Goal: Use online tool/utility: Utilize a website feature to perform a specific function

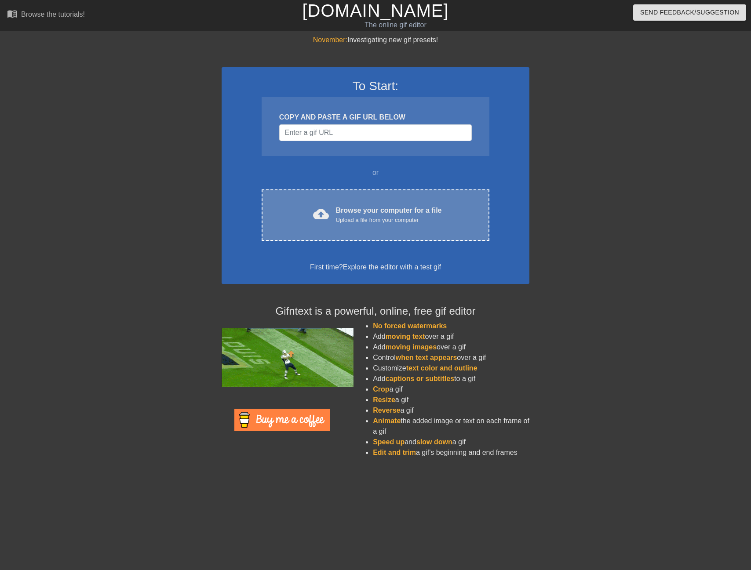
click at [403, 212] on div "Browse your computer for a file Upload a file from your computer" at bounding box center [389, 214] width 106 height 19
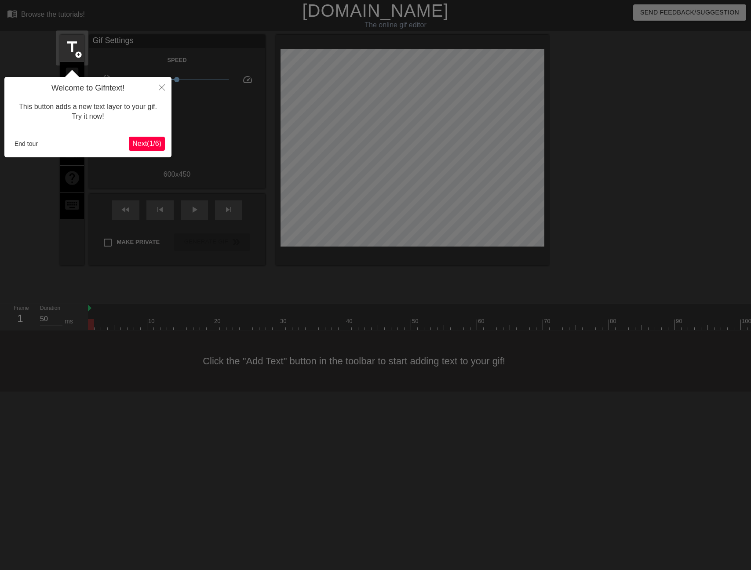
click at [135, 152] on div "Welcome to Gifntext! This button adds a new text layer to your gif. Try it now!…" at bounding box center [87, 117] width 167 height 80
click at [135, 147] on span "Next ( 1 / 6 )" at bounding box center [146, 143] width 29 height 7
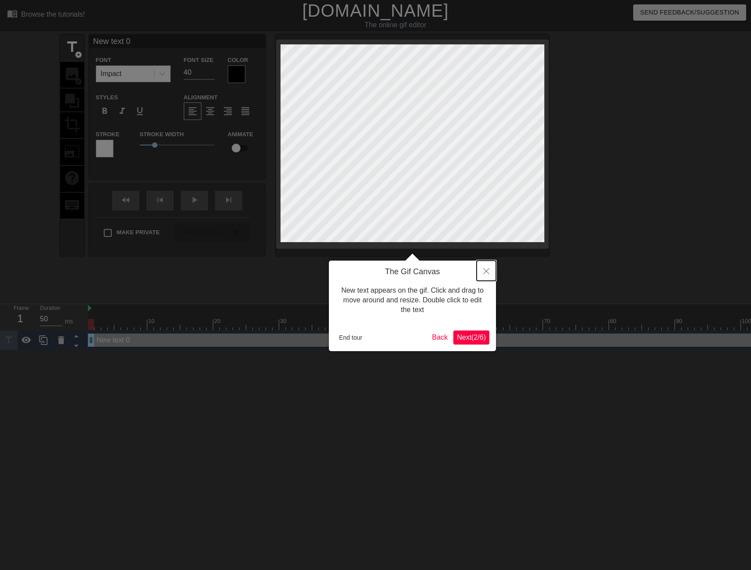
click at [486, 269] on icon "Close" at bounding box center [486, 271] width 6 height 6
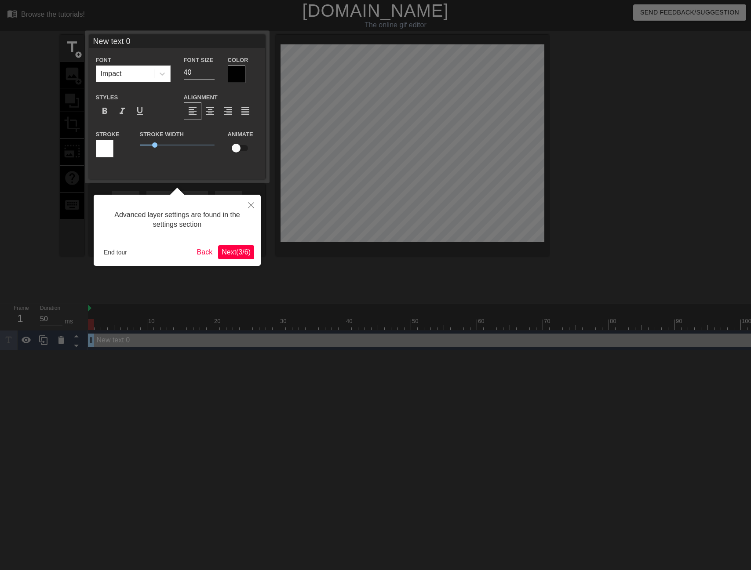
click at [224, 252] on span "Next ( 3 / 6 )" at bounding box center [235, 251] width 29 height 7
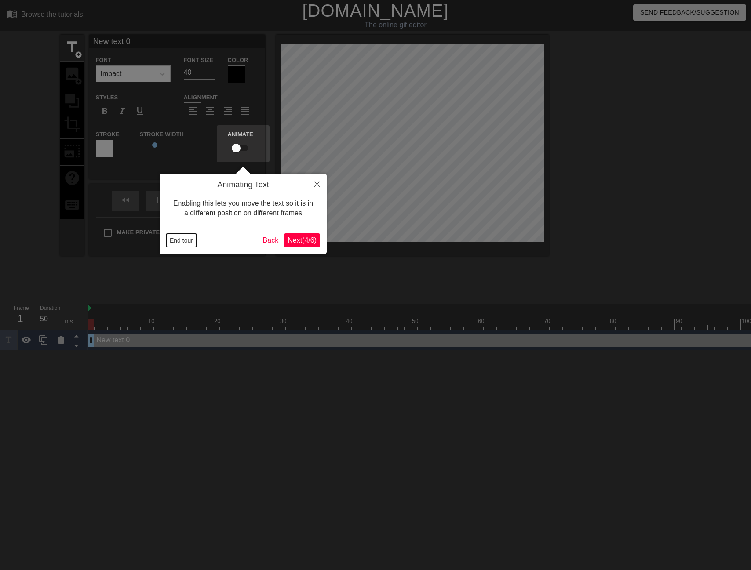
click at [181, 243] on button "End tour" at bounding box center [181, 240] width 30 height 13
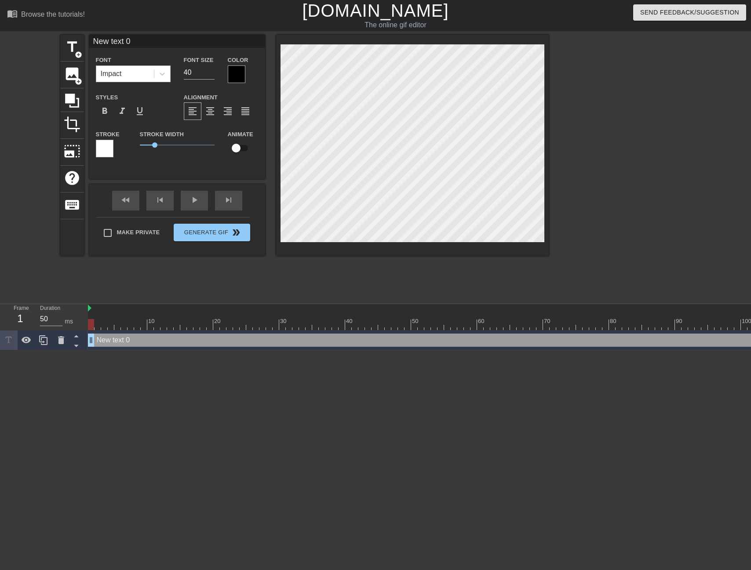
click at [143, 73] on div "Impact" at bounding box center [125, 74] width 58 height 16
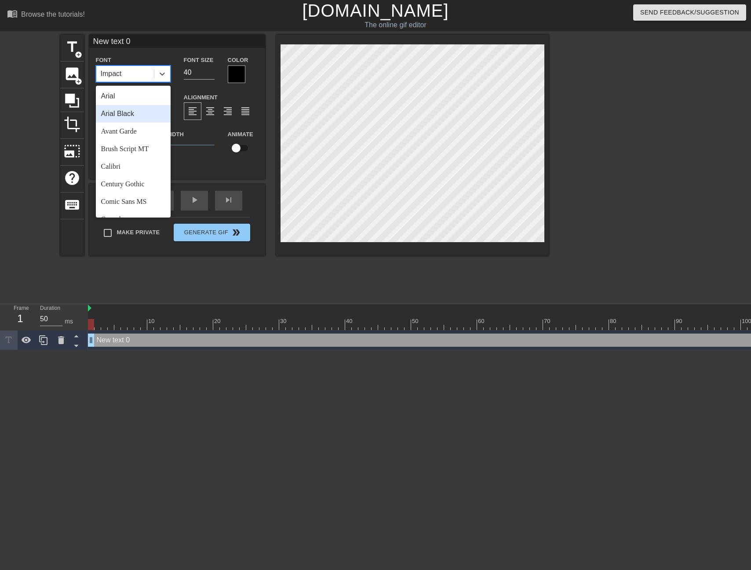
click at [136, 116] on div "Arial Black" at bounding box center [133, 114] width 75 height 18
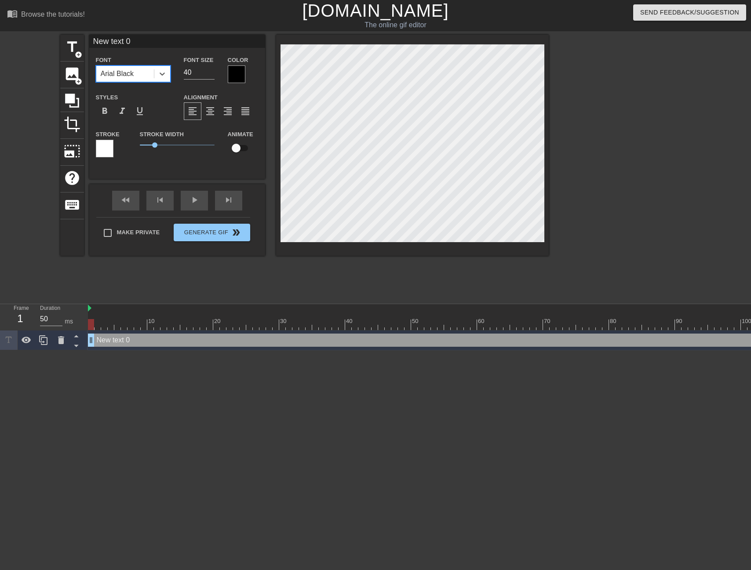
click at [238, 75] on div at bounding box center [237, 74] width 18 height 18
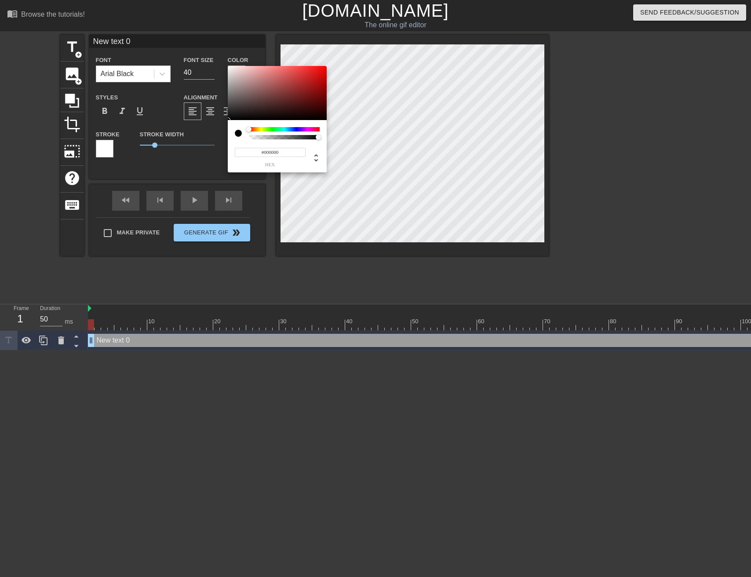
type input "0"
drag, startPoint x: 316, startPoint y: 137, endPoint x: 244, endPoint y: 138, distance: 72.5
click at [244, 138] on div at bounding box center [277, 133] width 85 height 12
type input "1"
drag, startPoint x: 249, startPoint y: 138, endPoint x: 363, endPoint y: 135, distance: 113.4
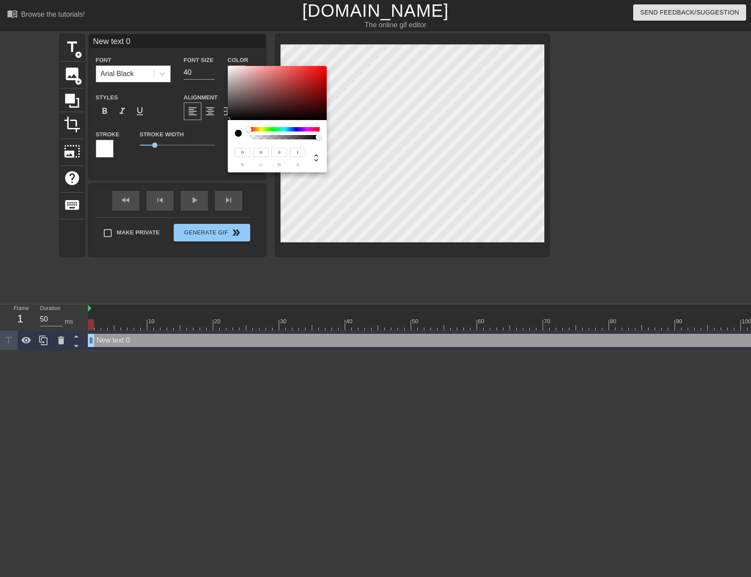
click at [363, 135] on div "0 r 0 g 0 b 1 a" at bounding box center [375, 288] width 751 height 577
click at [254, 130] on div at bounding box center [250, 129] width 5 height 5
click at [283, 131] on div at bounding box center [282, 129] width 5 height 5
type input "230"
type input "240"
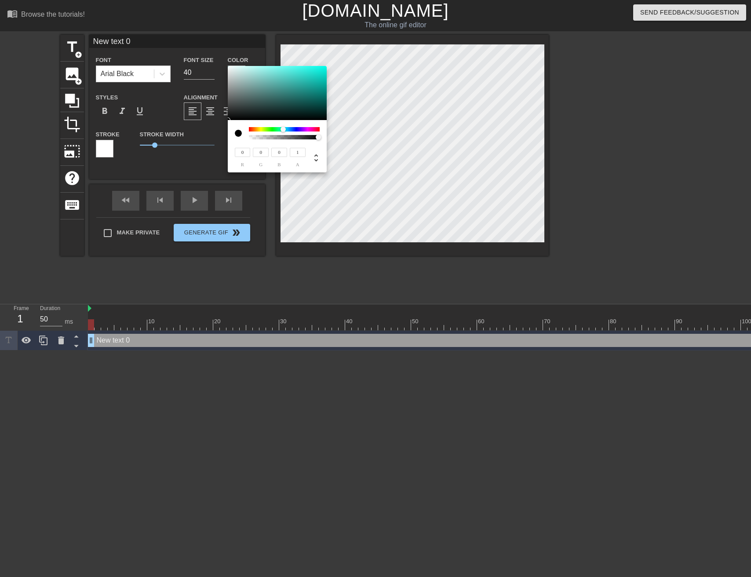
type input "239"
click at [231, 69] on div at bounding box center [277, 93] width 99 height 54
type input "237"
type input "244"
type input "243"
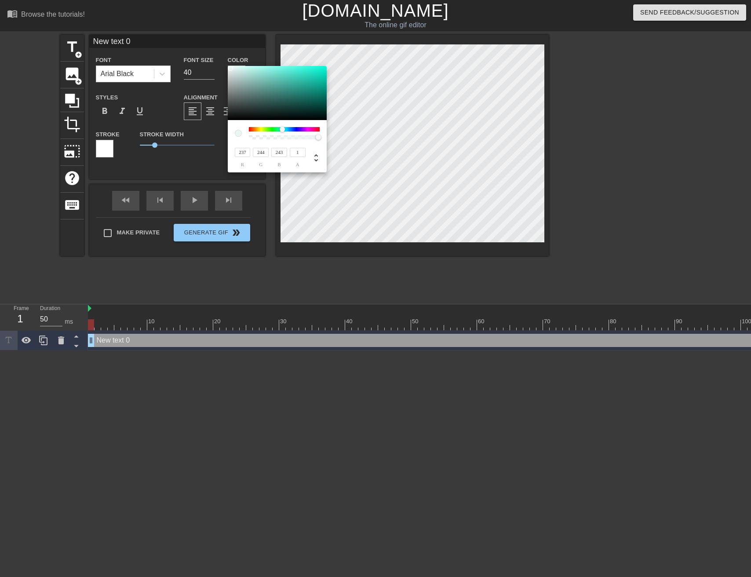
click at [230, 68] on div at bounding box center [230, 67] width 5 height 5
type input "239"
type input "246"
type input "245"
type input "236"
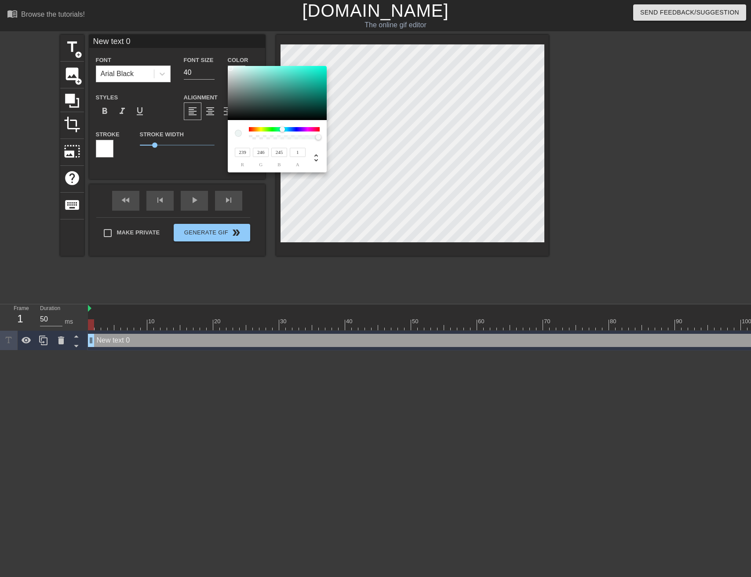
type input "244"
type input "243"
type input "234"
type input "242"
type input "241"
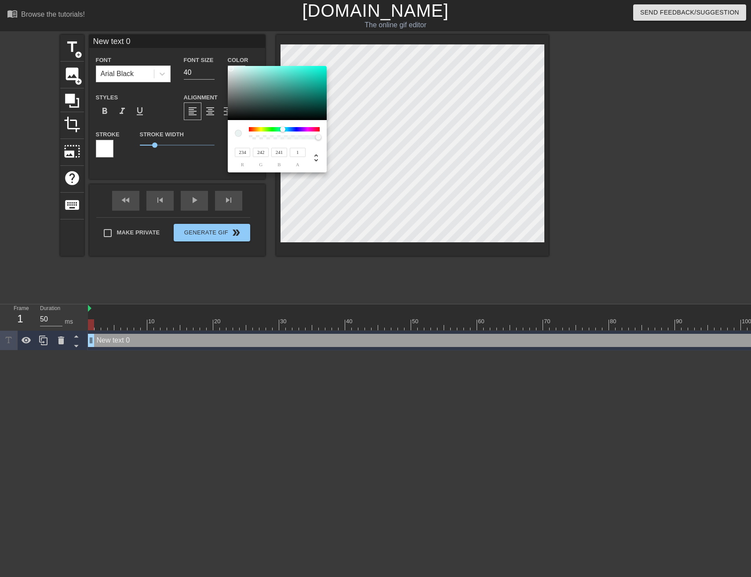
click at [231, 69] on div at bounding box center [230, 68] width 5 height 5
type input "237"
type input "244"
type input "243"
type input "242"
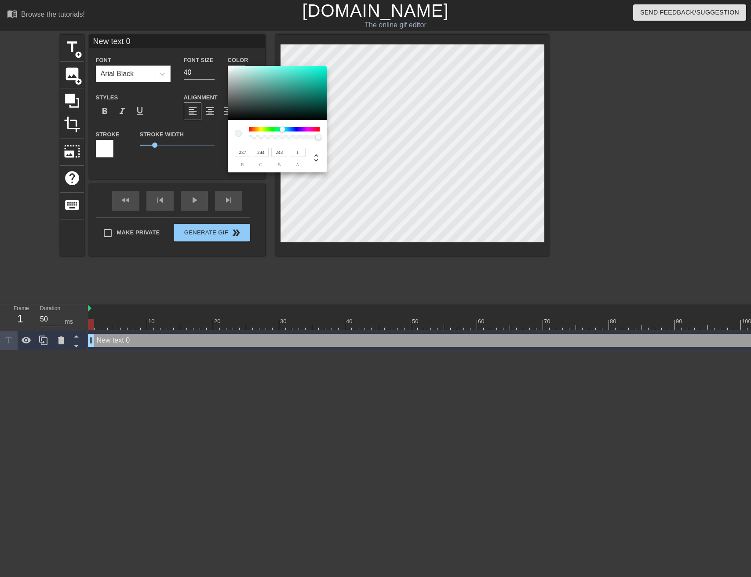
type input "248"
type input "247"
type input "245"
type input "250"
type input "249"
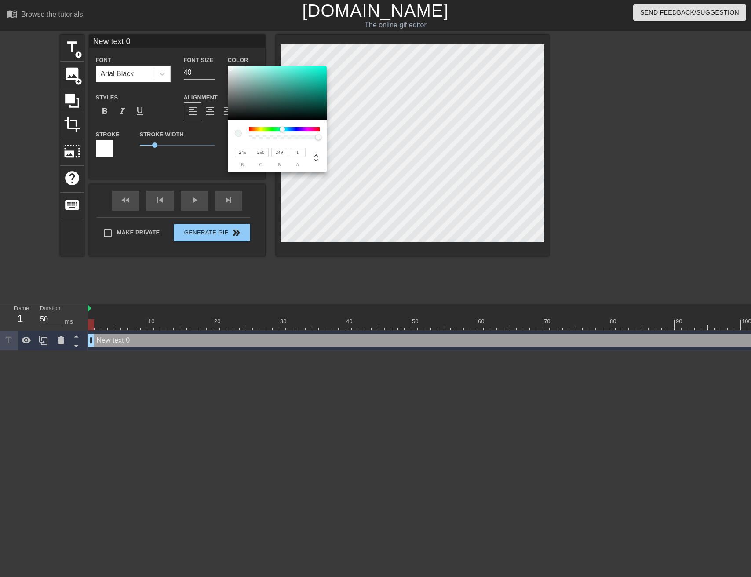
type input "249"
type input "252"
type input "251"
type input "254"
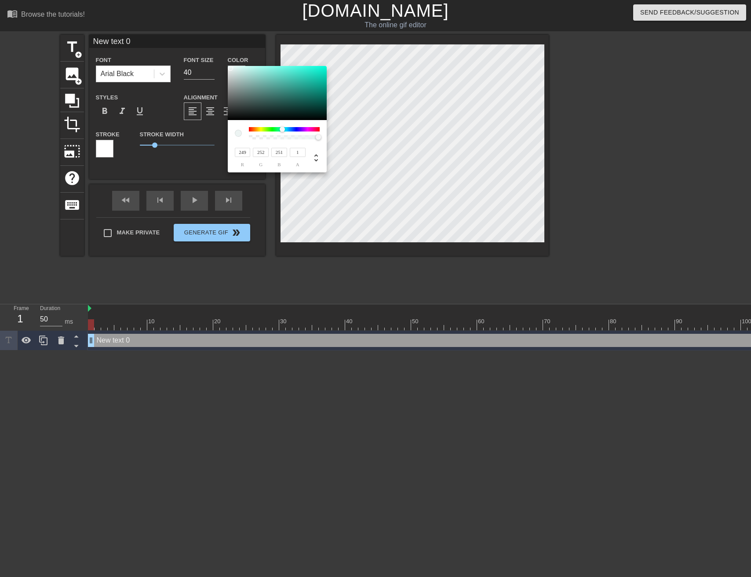
type input "254"
type input "255"
drag, startPoint x: 230, startPoint y: 68, endPoint x: 223, endPoint y: 65, distance: 7.5
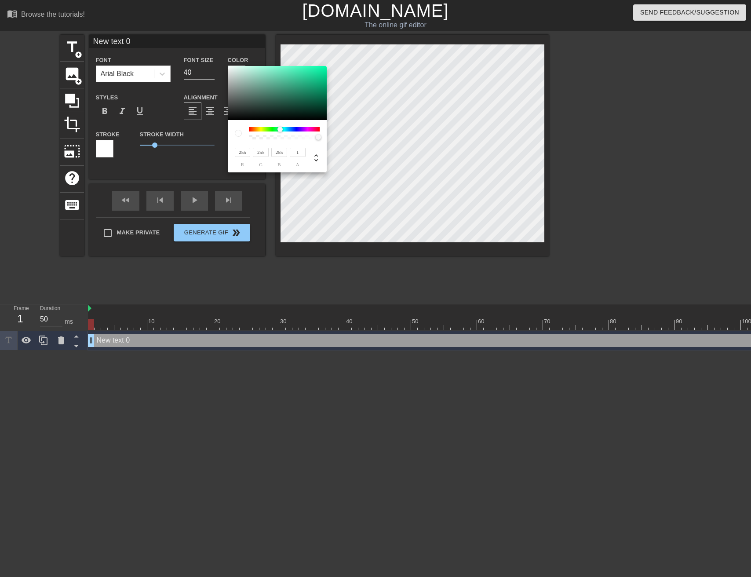
click at [224, 65] on div "255 r 255 g 255 b 1 a" at bounding box center [375, 288] width 751 height 577
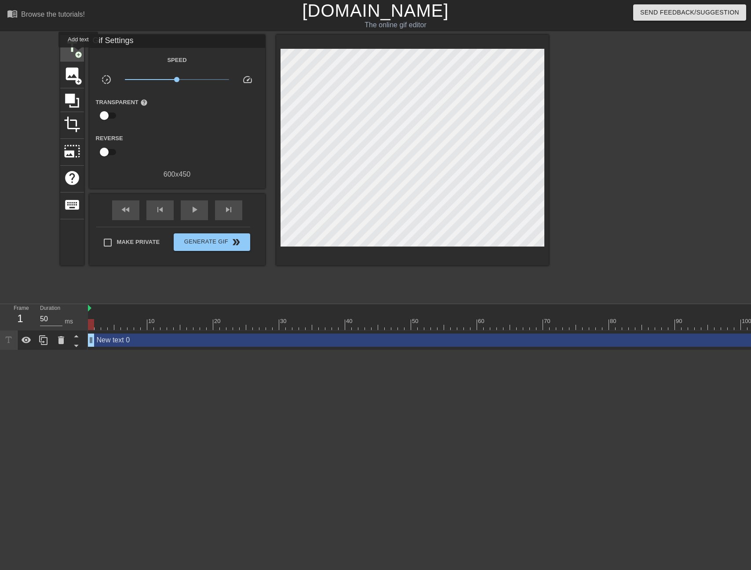
click at [79, 54] on span "add_circle" at bounding box center [78, 54] width 7 height 7
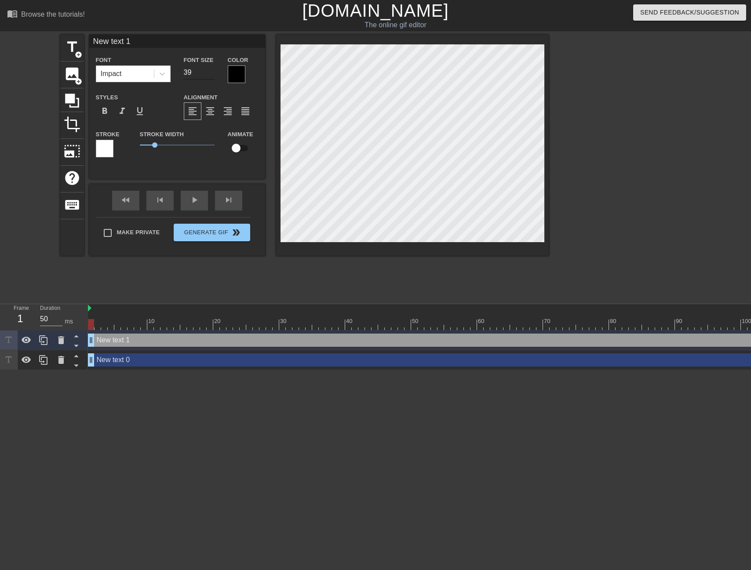
click at [207, 73] on input "39" at bounding box center [199, 72] width 31 height 14
click at [211, 74] on input "38" at bounding box center [199, 72] width 31 height 14
click at [211, 74] on input "37" at bounding box center [199, 72] width 31 height 14
click at [211, 74] on input "36" at bounding box center [199, 72] width 31 height 14
click at [211, 74] on input "35" at bounding box center [199, 72] width 31 height 14
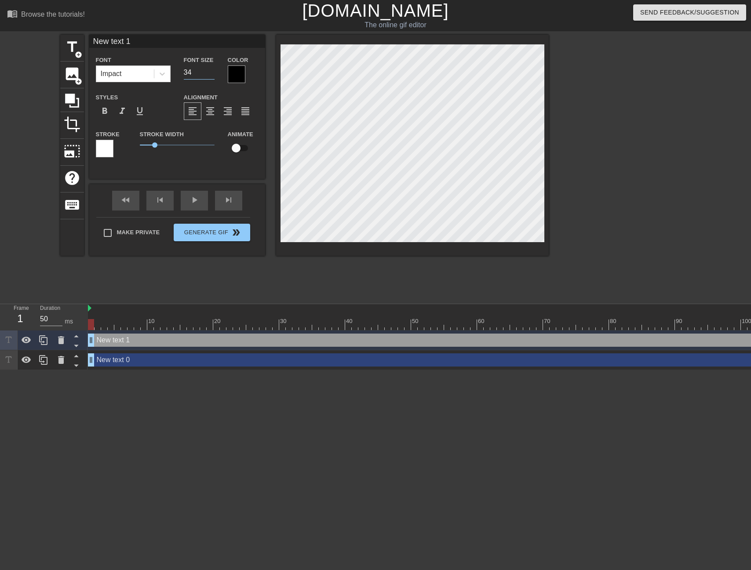
click at [211, 74] on input "34" at bounding box center [199, 72] width 31 height 14
click at [211, 74] on input "33" at bounding box center [199, 72] width 31 height 14
click at [211, 74] on input "32" at bounding box center [199, 72] width 31 height 14
type input "31"
click at [211, 74] on input "31" at bounding box center [199, 72] width 31 height 14
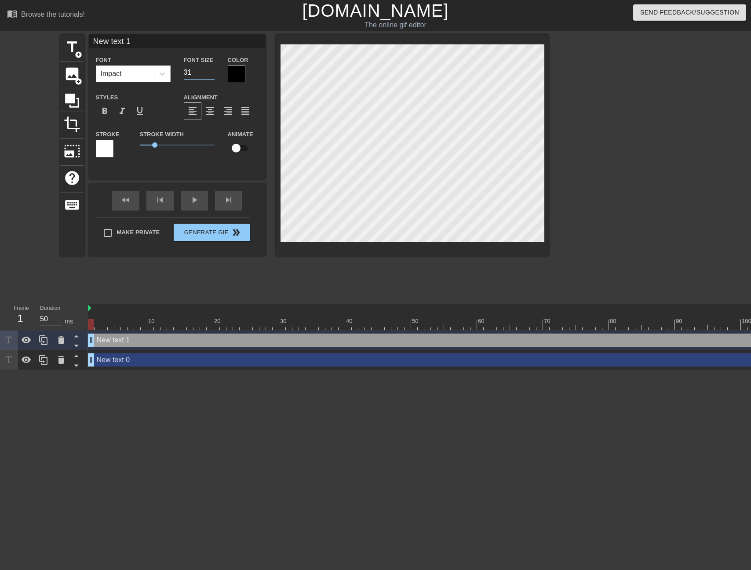
type input "New text 0"
type input "40"
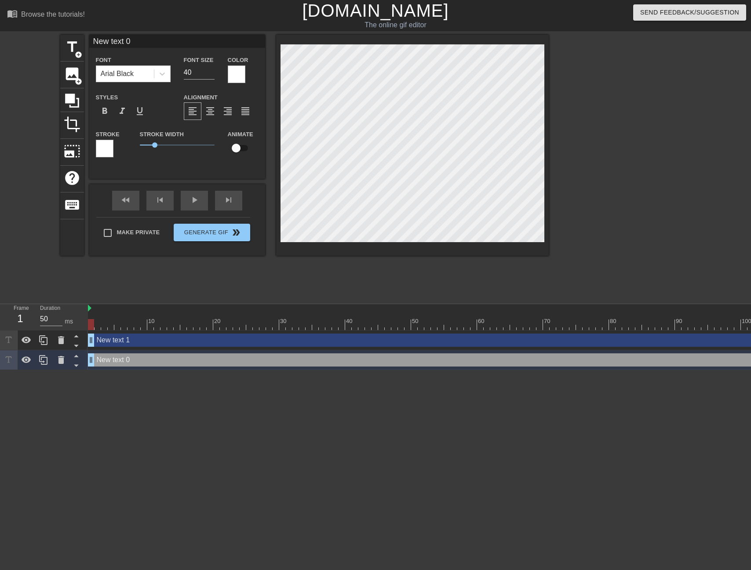
type input "New text 1"
type input "31"
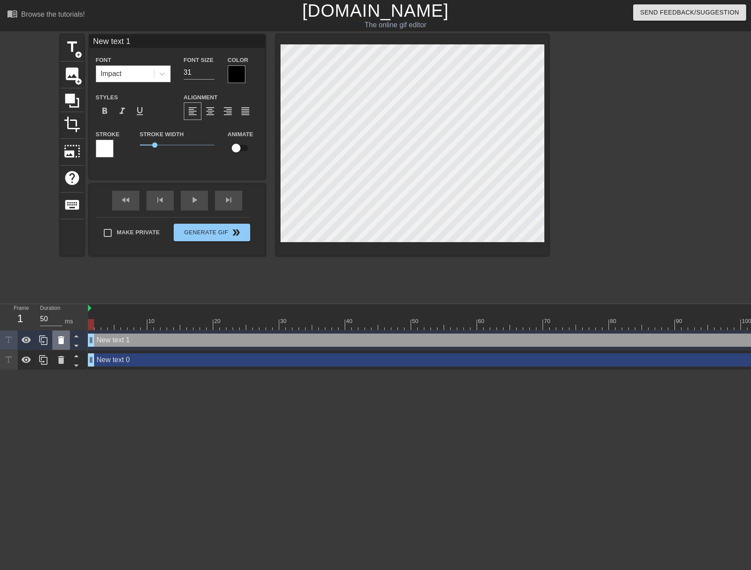
click at [61, 341] on icon at bounding box center [61, 340] width 6 height 8
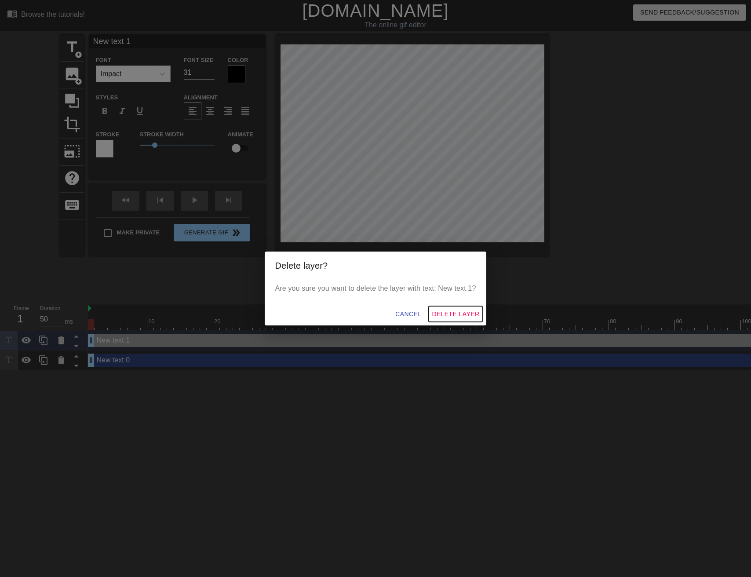
click at [460, 313] on span "Delete Layer" at bounding box center [454, 313] width 47 height 11
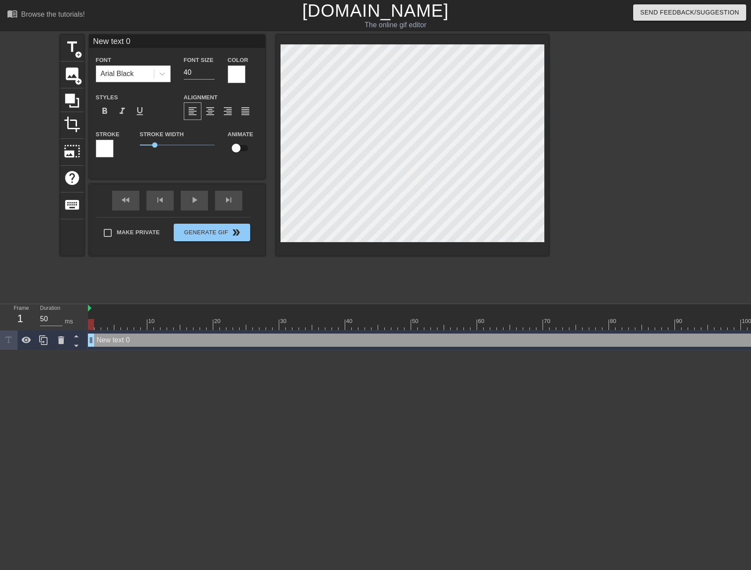
scroll to position [1, 3]
click at [272, 75] on div "title add_circle image add_circle crop photo_size_select_large help keyboard Ne…" at bounding box center [304, 145] width 488 height 221
type input "K"
type textarea "K"
type input "Ke"
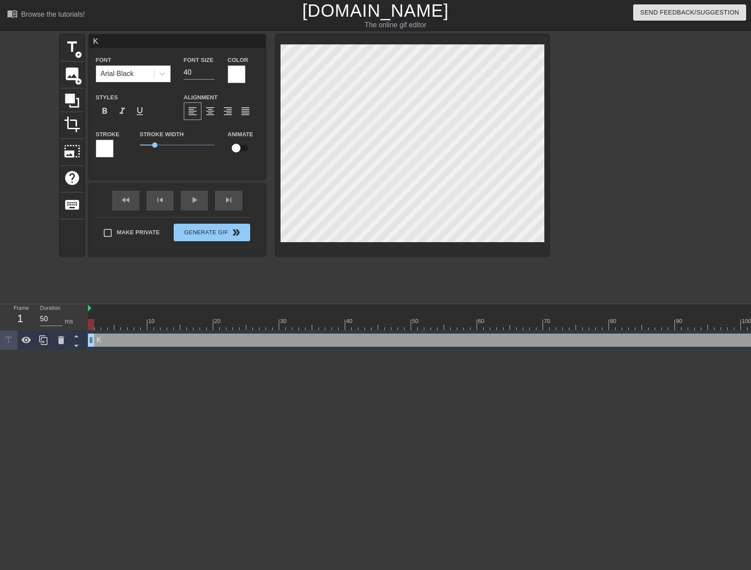
type textarea "Ke"
type input "[PERSON_NAME]"
type textarea "[PERSON_NAME]"
type input "[PERSON_NAME]"
type textarea "[PERSON_NAME]"
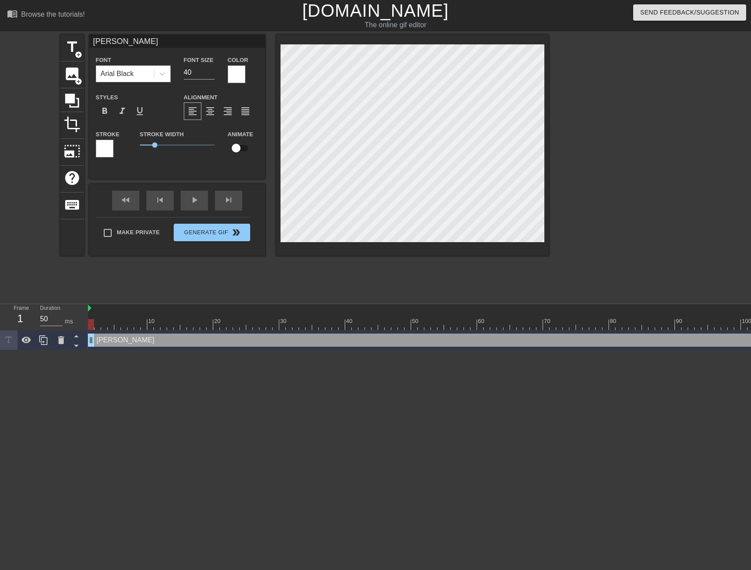
type input "[PERSON_NAME]"
type textarea "[PERSON_NAME]"
type input "[PERSON_NAME]"
type textarea "[PERSON_NAME]"
type input "[PERSON_NAME]"
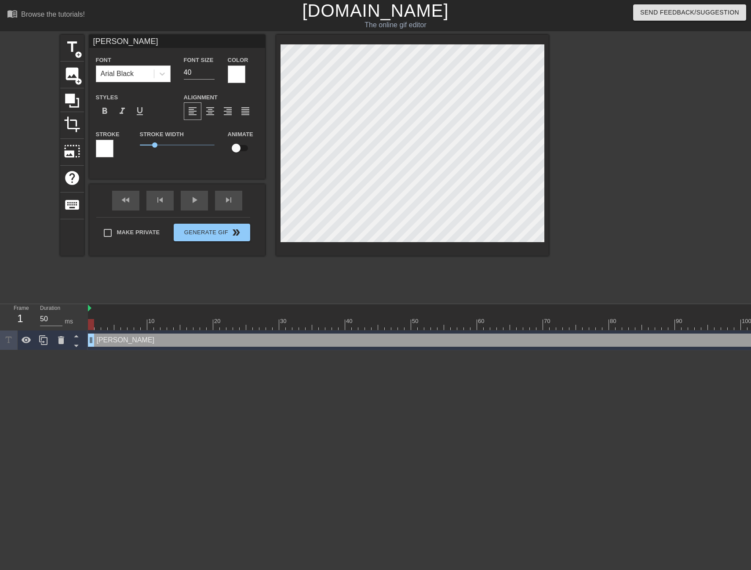
type textarea "[PERSON_NAME]"
type input "[PERSON_NAME]"
type textarea "[PERSON_NAME]"
type input "[PERSON_NAME]"
type textarea "[PERSON_NAME]"
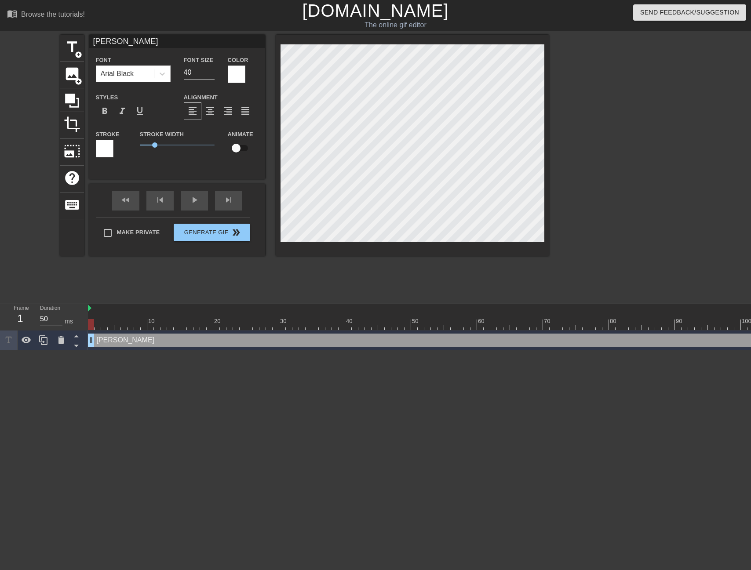
type input "[PERSON_NAME] when"
type textarea "[PERSON_NAME] when"
type input "[PERSON_NAME] when"
type textarea "[PERSON_NAME] when"
type input "[PERSON_NAME] when h"
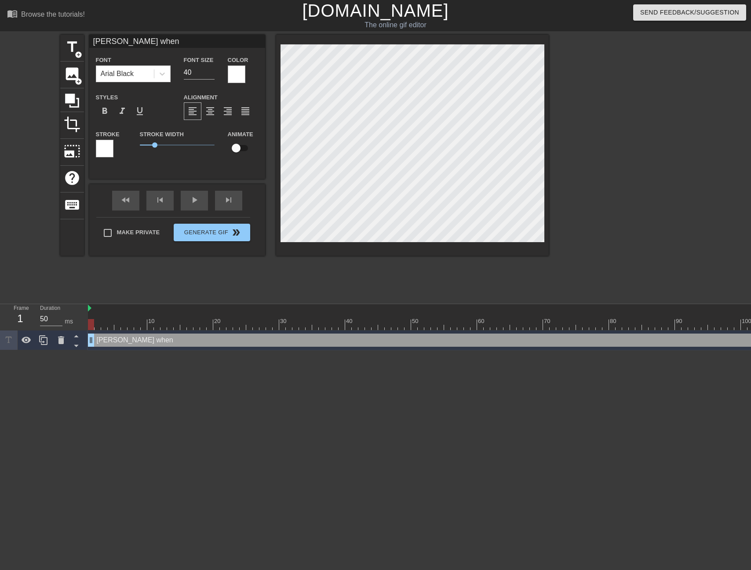
type textarea "[PERSON_NAME] when h"
type input "[PERSON_NAME] when he"
type textarea "[PERSON_NAME] when he"
type input "[PERSON_NAME] when he"
type textarea "[PERSON_NAME] when he"
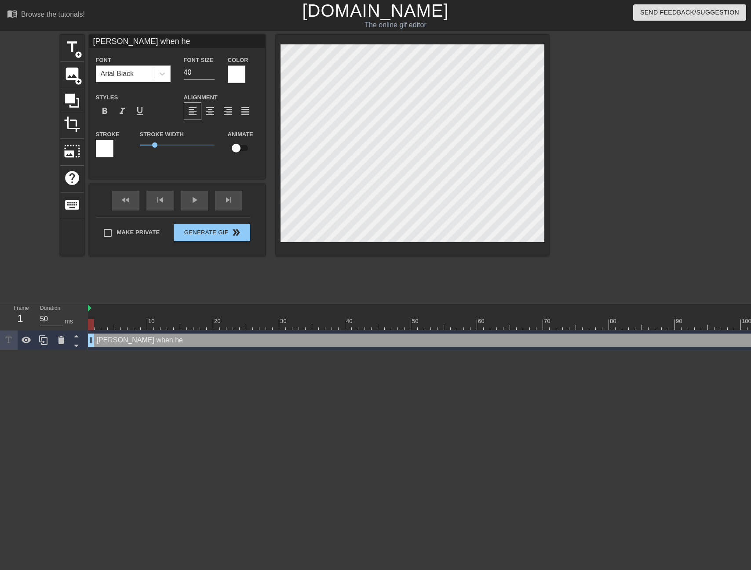
type input "[PERSON_NAME] when he f"
type textarea "[PERSON_NAME] when he f"
type input "[PERSON_NAME] when he fi"
type textarea "[PERSON_NAME] when he fi"
type input "[PERSON_NAME] when he fin"
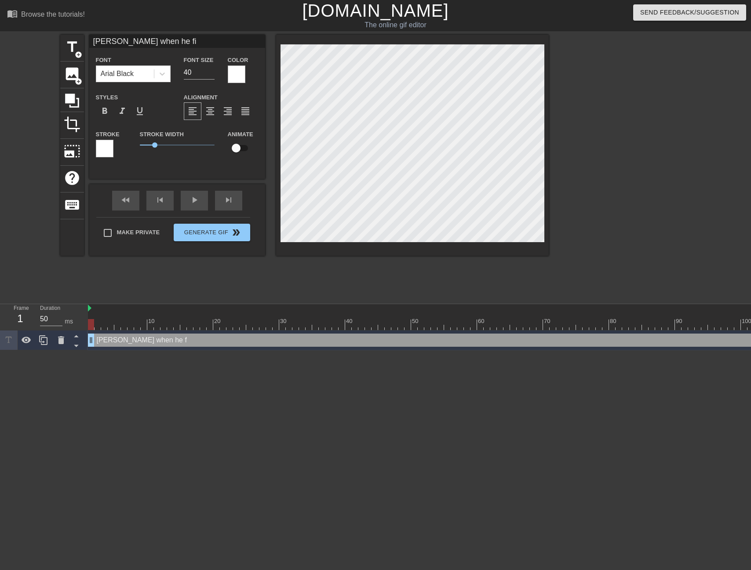
type textarea "[PERSON_NAME] when he fin"
type input "[PERSON_NAME] when he find"
type textarea "[PERSON_NAME] when he find"
type input "[PERSON_NAME] when he finds"
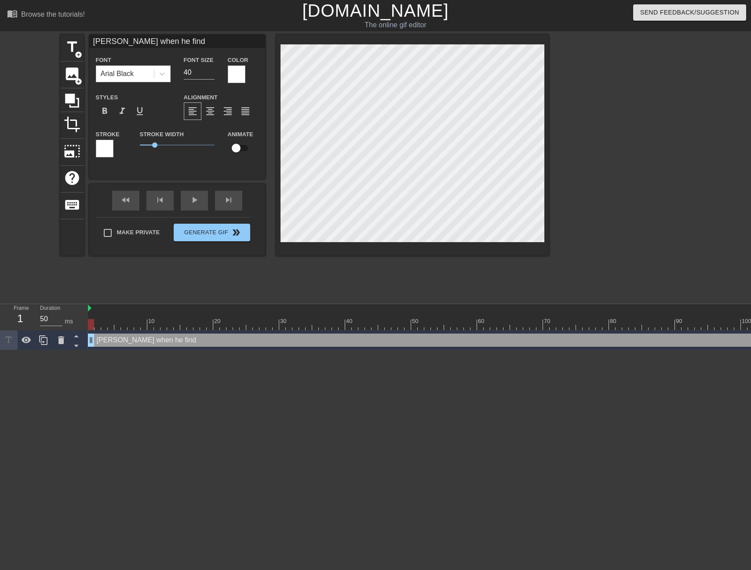
type textarea "[PERSON_NAME] when he finds"
type input "[PERSON_NAME] when he finds"
type textarea "[PERSON_NAME] when he finds"
type input "[PERSON_NAME] when he finds n"
type textarea "[PERSON_NAME] when he finds n"
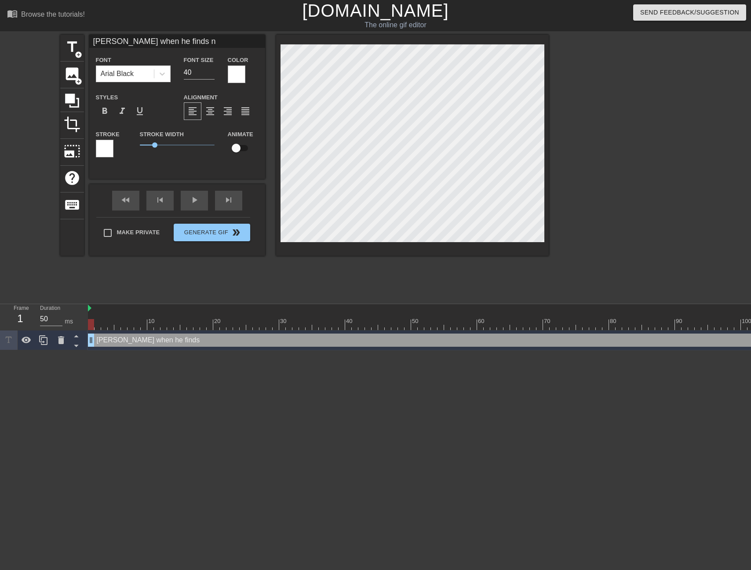
type input "[PERSON_NAME] when he finds no"
type textarea "[PERSON_NAME] when he finds no"
type input "[PERSON_NAME] when he finds non"
type textarea "[PERSON_NAME] when he finds non"
type input "[PERSON_NAME] when he finds no"
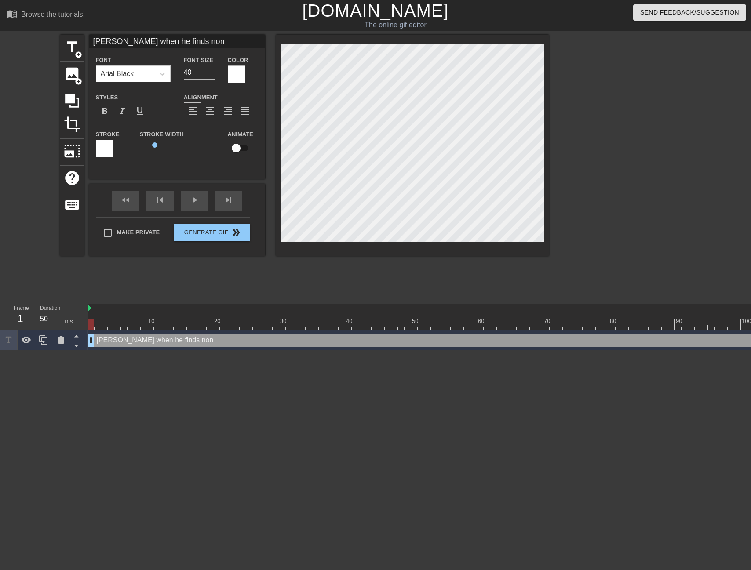
type textarea "[PERSON_NAME] when he finds no"
type input "[PERSON_NAME] when he finds n"
type textarea "[PERSON_NAME] when he finds n"
type input "[PERSON_NAME] when he finds"
type textarea "[PERSON_NAME] when he finds"
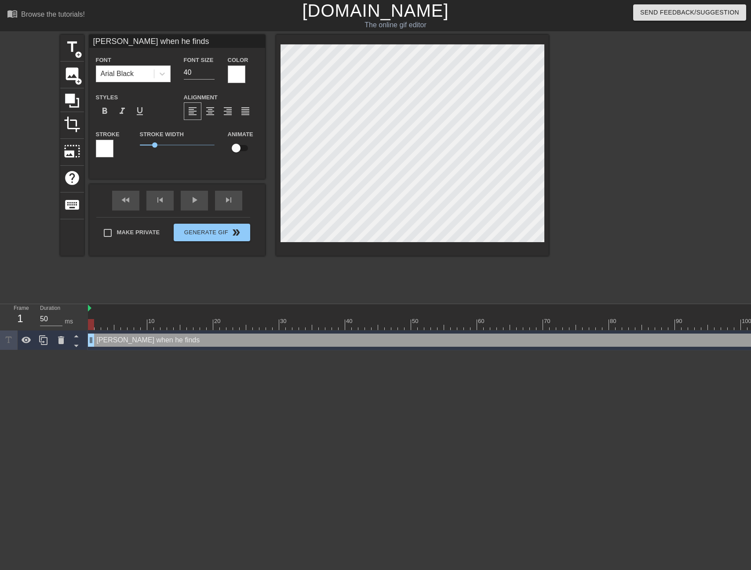
type input "[PERSON_NAME] when he finds u"
type textarea "[PERSON_NAME] when he finds u"
type input "[PERSON_NAME] when he finds un"
type textarea "[PERSON_NAME] when he finds un"
type input "[PERSON_NAME] when he finds una"
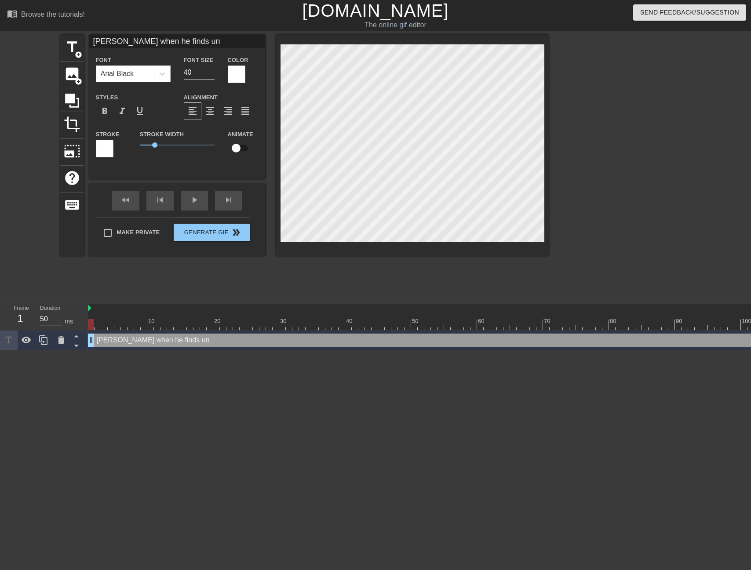
type textarea "[PERSON_NAME] when he finds una"
type input "[PERSON_NAME] when he finds unap"
type textarea "[PERSON_NAME] when he finds unap"
type input "[PERSON_NAME] when he finds unapp"
type textarea "[PERSON_NAME] when he finds unapp"
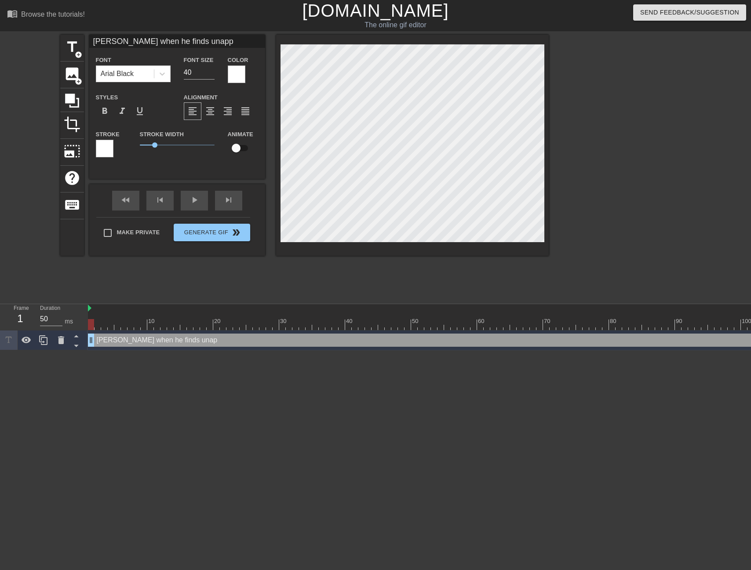
type input "[PERSON_NAME] when he finds unappr"
type textarea "[PERSON_NAME] when he finds unappro"
type input "[PERSON_NAME] when he finds unapprov"
type textarea "[PERSON_NAME] when he finds unapprov"
type input "[PERSON_NAME] when he finds unapprove"
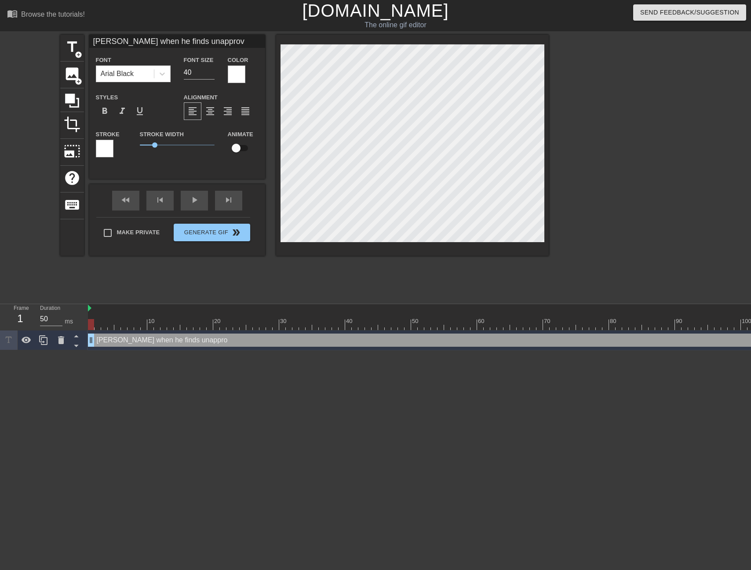
type textarea "[PERSON_NAME] when he finds unapprove"
type input "[PERSON_NAME] when he finds unapproved"
type textarea "[PERSON_NAME] when he finds unapproved"
type input "[PERSON_NAME] when he finds unapproved"
type textarea "[PERSON_NAME] when he finds unapproved"
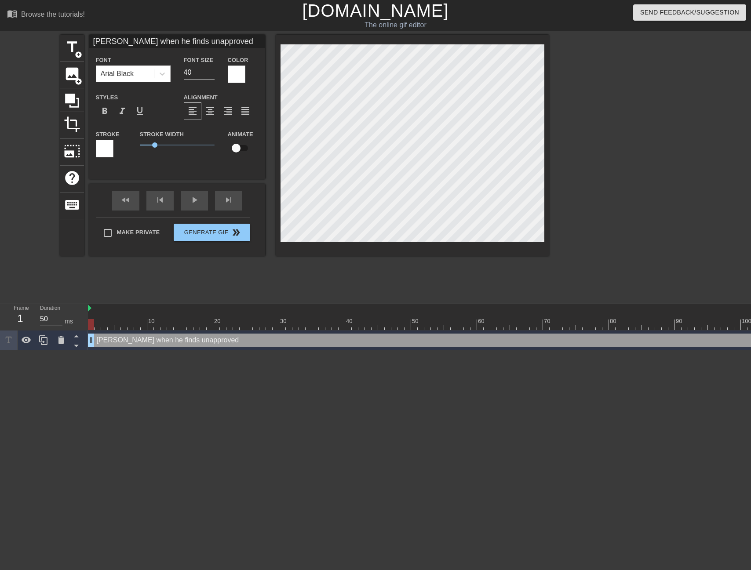
type input "[PERSON_NAME] when he finds unapproved f"
type textarea "[PERSON_NAME] when he finds unapproved f"
type input "[PERSON_NAME] when he finds unapproved fo"
type textarea "[PERSON_NAME] when he finds unapproved fo"
type input "[PERSON_NAME] when he finds unapproved foo"
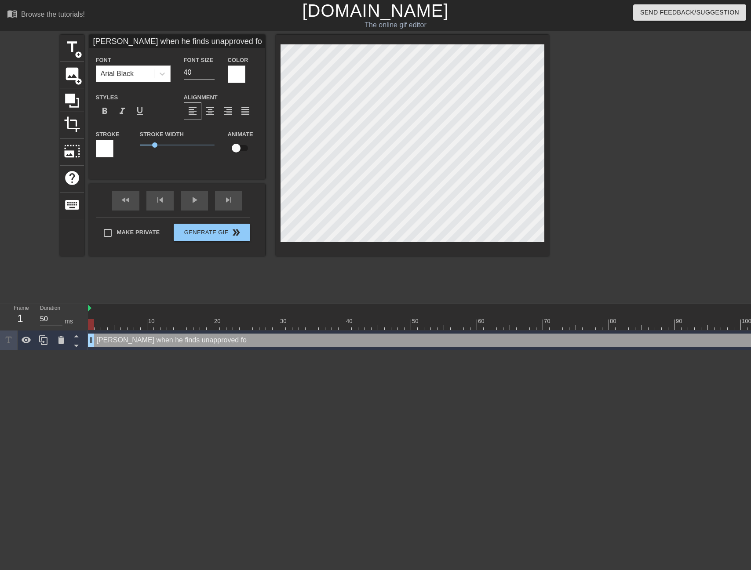
type textarea "[PERSON_NAME] when he finds unapproved foo"
type input "[PERSON_NAME] when he finds unapproved food"
type textarea "[PERSON_NAME] when he finds unapproved food"
type input "[PERSON_NAME] when he finds unapproved food"
type textarea "[PERSON_NAME] when he finds unapproved food"
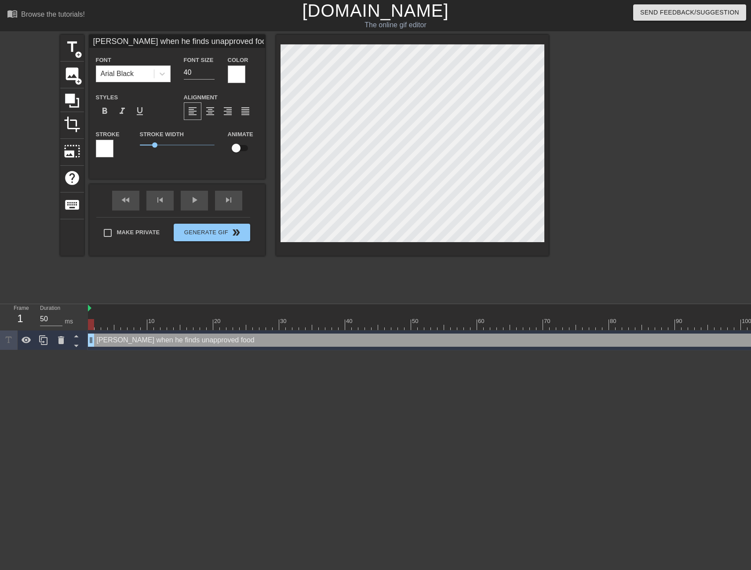
type input "[PERSON_NAME] when he finds unapproved food a"
type textarea "[PERSON_NAME] when he finds unapproved food a"
type input "[PERSON_NAME] when he finds unapproved food an"
type textarea "[PERSON_NAME] when he finds unapproved food an"
type input "[PERSON_NAME] when he finds unapproved food and"
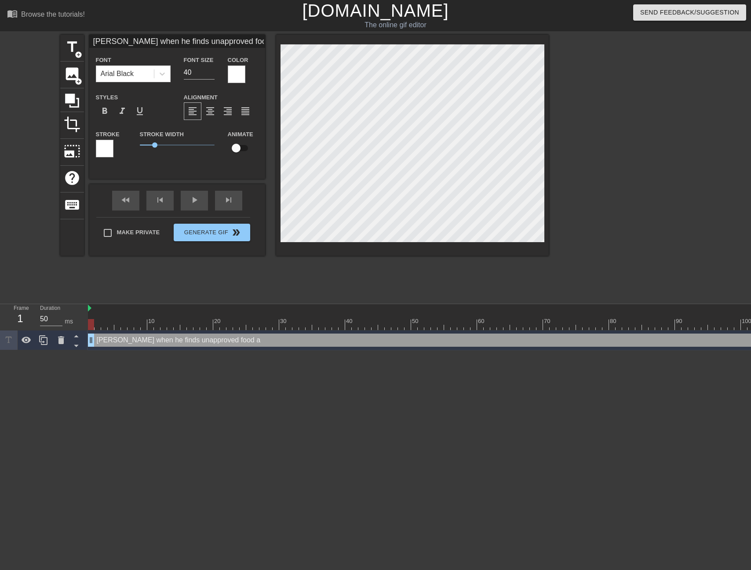
type textarea "[PERSON_NAME] when he finds unapproved food and"
type input "[PERSON_NAME] when he finds unapproved food and"
type textarea "[PERSON_NAME] when he finds unapproved food and"
type input "[PERSON_NAME] when he finds unapproved food and d"
type textarea "[PERSON_NAME] when he finds unapproved food and d"
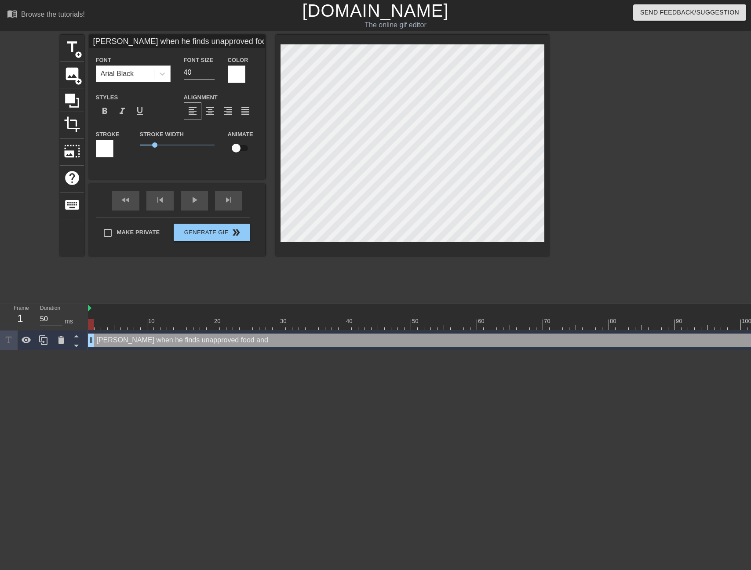
type input "[PERSON_NAME] when he finds unapproved food and dr"
type textarea "[PERSON_NAME] when he finds unapproved food and dr"
type input "[PERSON_NAME] when he finds unapproved food and dri"
type textarea "[PERSON_NAME] when he finds unapproved food and dri"
type input "[PERSON_NAME] when he finds unapproved food and drin"
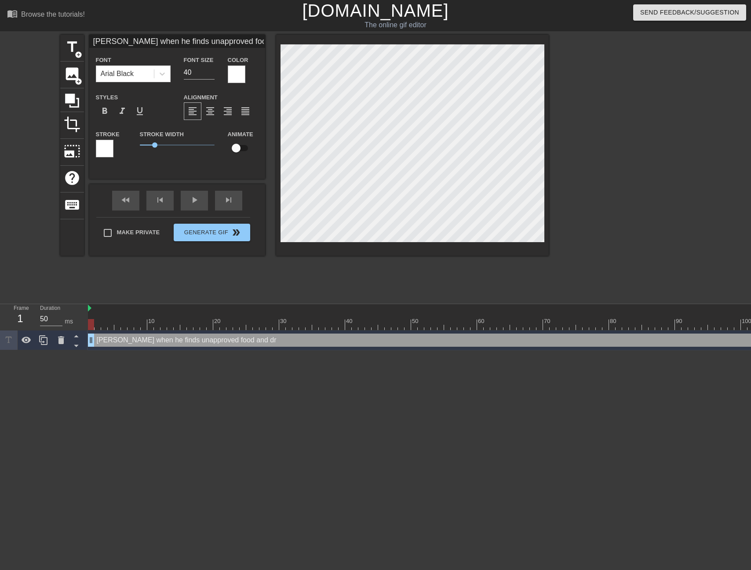
type textarea "[PERSON_NAME] when he finds unapproved food and drin"
type input "[PERSON_NAME] when he finds unapproved food and drink"
type textarea "[PERSON_NAME] when he finds unapproved food and drink"
type input "[PERSON_NAME] when he finds unapproved food and drink"
type textarea "[PERSON_NAME] when he finds unapproved food and drink"
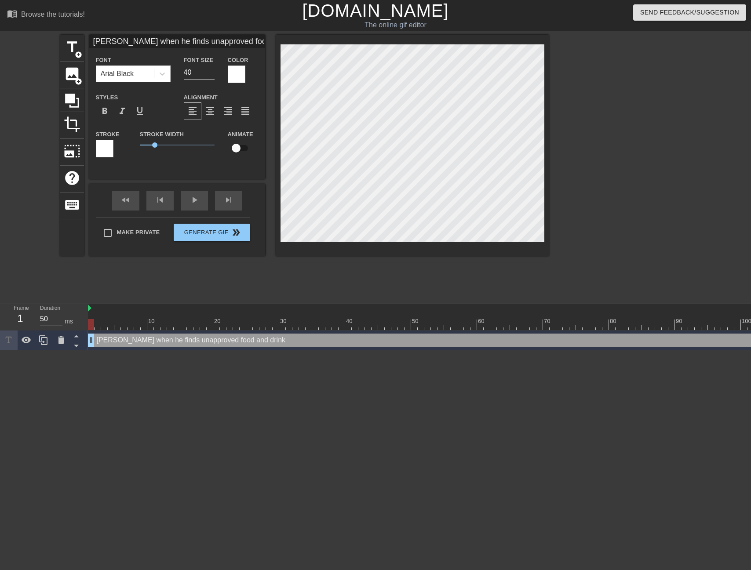
type input "[PERSON_NAME] when he finds unapproved food and drink a"
type textarea "[PERSON_NAME] when he finds unapproved food and drink a"
type input "[PERSON_NAME] when he finds unapproved food and drink at"
type textarea "[PERSON_NAME] when he finds unapproved food and drink at"
type input "[PERSON_NAME] when he finds unapproved food and drink at"
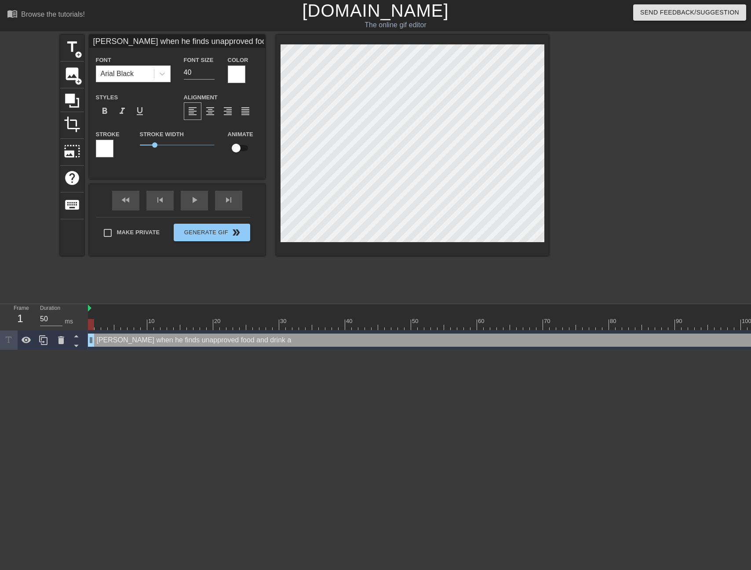
type textarea "[PERSON_NAME] when he finds unapproved food and drink at"
type input "[PERSON_NAME] when he finds unapproved food and drink at o"
type textarea "[PERSON_NAME] when he finds unapproved food and drink at o"
type input "[PERSON_NAME] when he finds unapproved food and drink at of"
type textarea "[PERSON_NAME] when he finds unapproved food and drink at of"
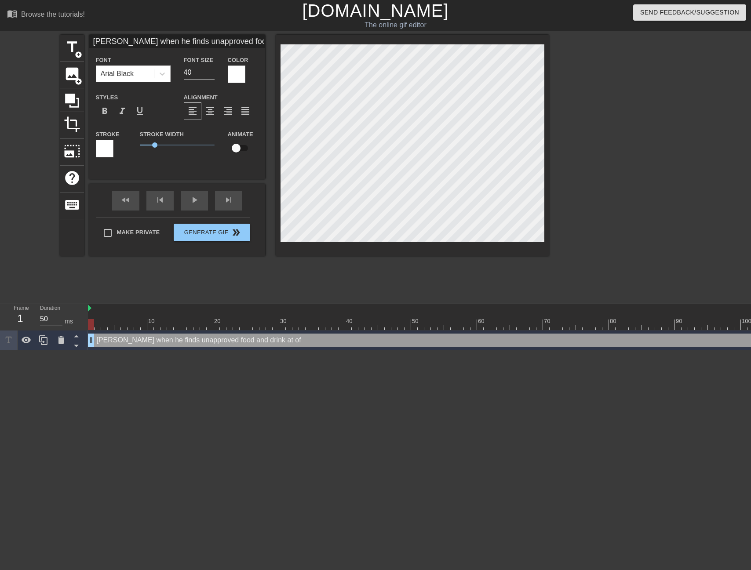
type input "[PERSON_NAME] when he finds unapproved food and drink at off"
type textarea "[PERSON_NAME] when he finds unapproved food and drink at off"
type input "[PERSON_NAME] when he finds unapproved food and drink at offi"
type textarea "[PERSON_NAME] when he finds unapproved food and drink at offi"
type input "[PERSON_NAME] when he finds unapproved food and drink at offic"
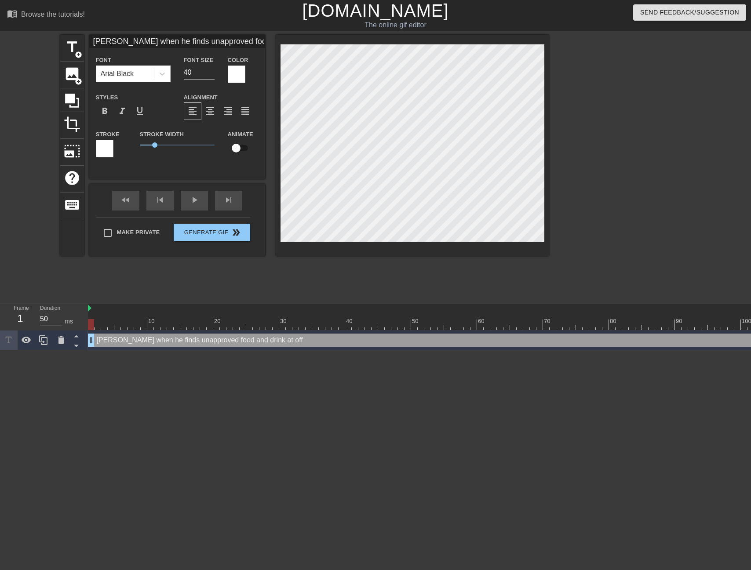
type textarea "[PERSON_NAME] when he finds unapproved food and drink at offic"
type input "[PERSON_NAME] when he finds unapproved food and drink at office"
type textarea "[PERSON_NAME] when he finds unapproved food and drink at office"
click at [210, 77] on input "40" at bounding box center [199, 72] width 31 height 14
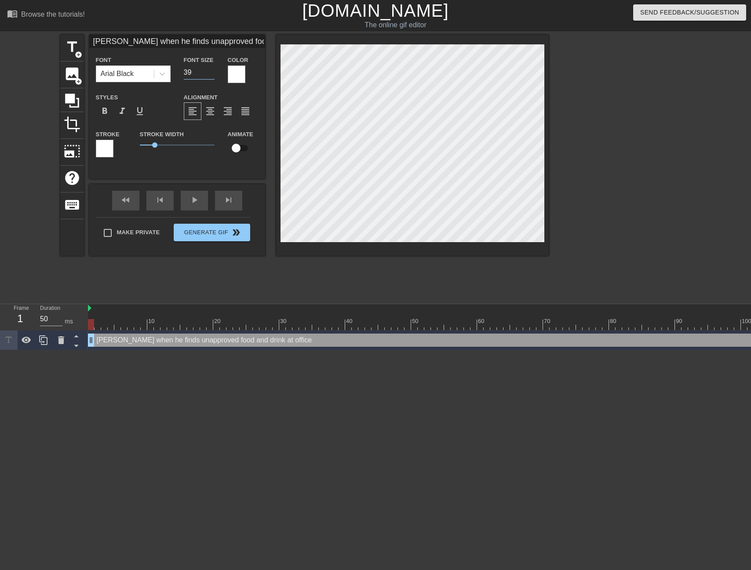
click at [210, 74] on input "39" at bounding box center [199, 72] width 31 height 14
click at [210, 74] on input "38" at bounding box center [199, 72] width 31 height 14
click at [210, 74] on input "37" at bounding box center [199, 72] width 31 height 14
click at [210, 74] on input "36" at bounding box center [199, 72] width 31 height 14
click at [210, 74] on input "35" at bounding box center [199, 72] width 31 height 14
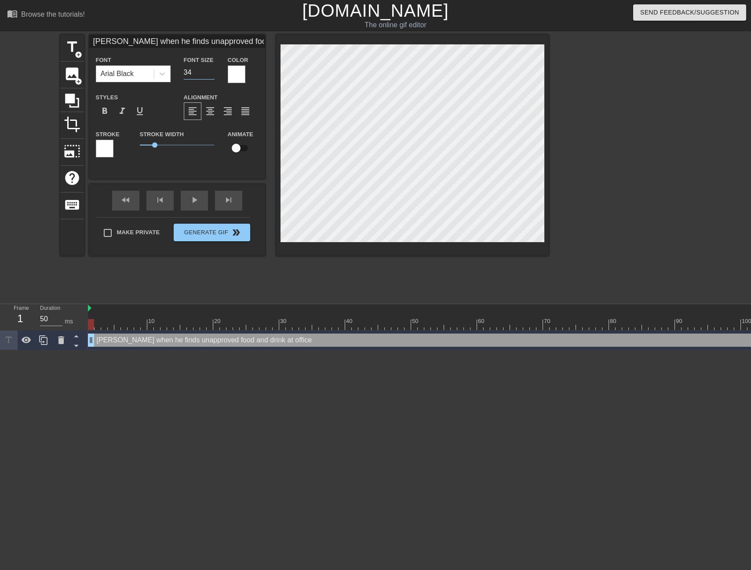
click at [210, 74] on input "34" at bounding box center [199, 72] width 31 height 14
click at [210, 74] on input "33" at bounding box center [199, 72] width 31 height 14
click at [210, 74] on input "32" at bounding box center [199, 72] width 31 height 14
click at [210, 74] on input "31" at bounding box center [199, 72] width 31 height 14
click at [210, 74] on input "30" at bounding box center [199, 72] width 31 height 14
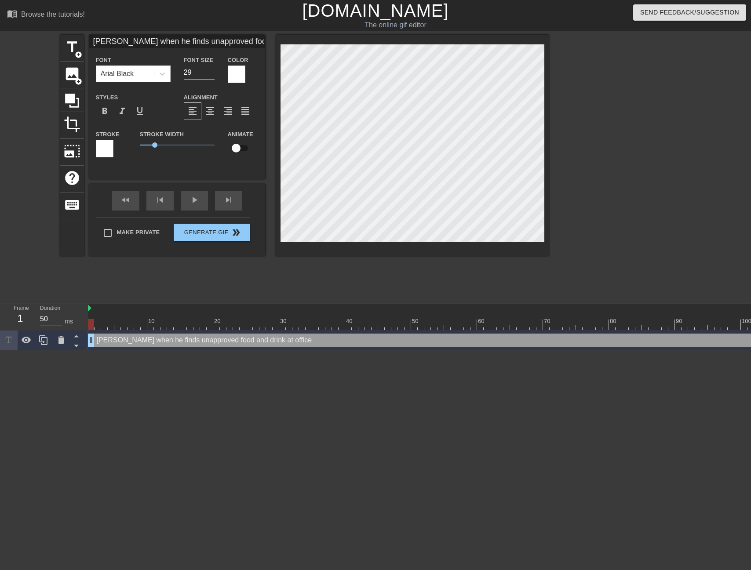
click at [210, 74] on input "29" at bounding box center [199, 72] width 31 height 14
click at [210, 74] on input "28" at bounding box center [199, 72] width 31 height 14
click at [210, 74] on input "27" at bounding box center [199, 72] width 31 height 14
click at [210, 74] on input "26" at bounding box center [199, 72] width 31 height 14
click at [210, 74] on input "25" at bounding box center [199, 72] width 31 height 14
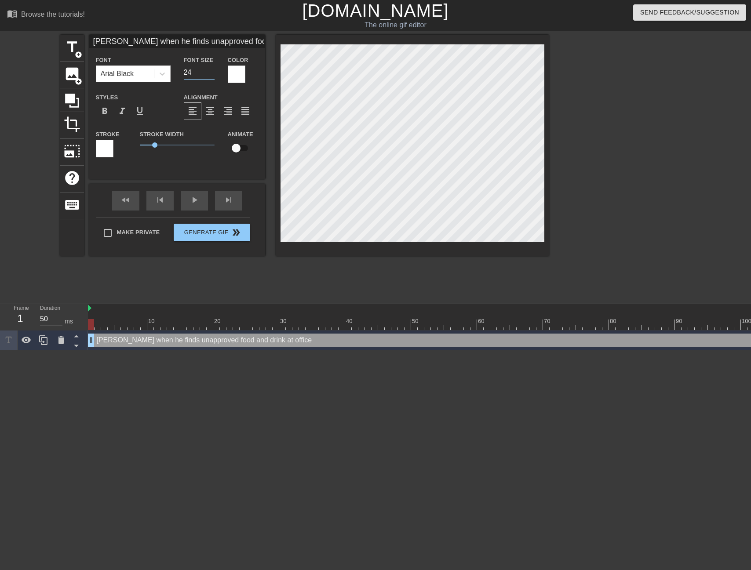
click at [210, 74] on input "24" at bounding box center [199, 72] width 31 height 14
type input "2"
type input "25"
type input "[PERSON_NAME] when he finds unapproved food and drink at offic"
type textarea "[PERSON_NAME] when he finds unapproved food and drink at offic"
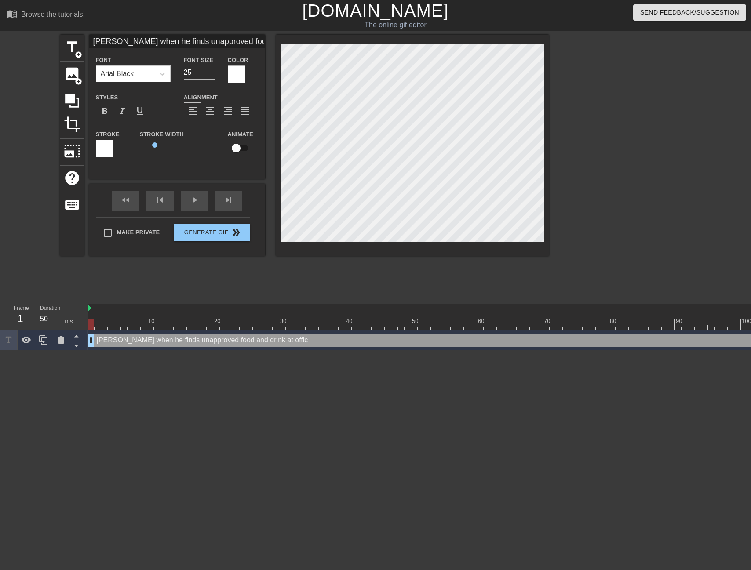
type input "[PERSON_NAME] when he finds unapproved food and drink at offi"
type textarea "[PERSON_NAME] when he finds unapproved food and drink at offi"
type input "[PERSON_NAME] when he finds unapproved food and drink at off"
type textarea "[PERSON_NAME] when he finds unapproved food and drink at off"
type input "[PERSON_NAME] when he finds unapproved food and drink at offs"
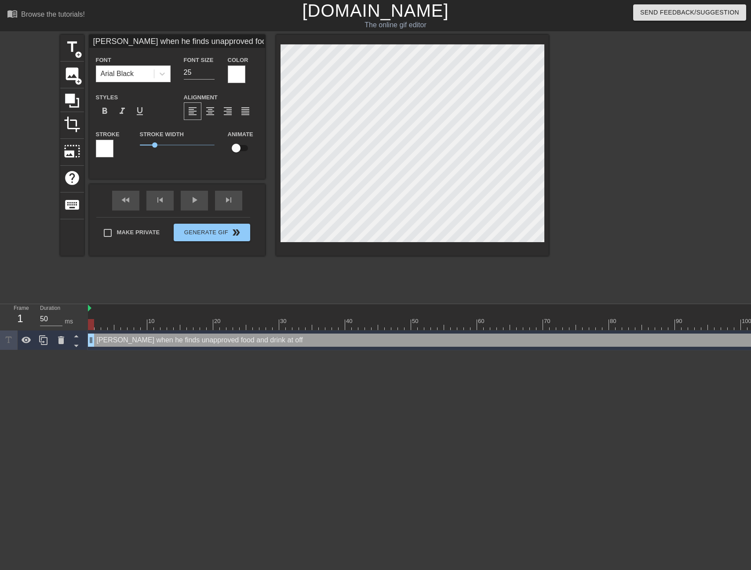
type textarea "[PERSON_NAME] when he finds unapproved food and drink at offs"
type input "[PERSON_NAME] when he finds unapproved food and drink at offsi"
type textarea "[PERSON_NAME] when he finds unapproved food and drink at offsi"
type input "[PERSON_NAME] when he finds unapproved food and drink at offsit"
type textarea "[PERSON_NAME] when he finds unapproved food and drink at offsit"
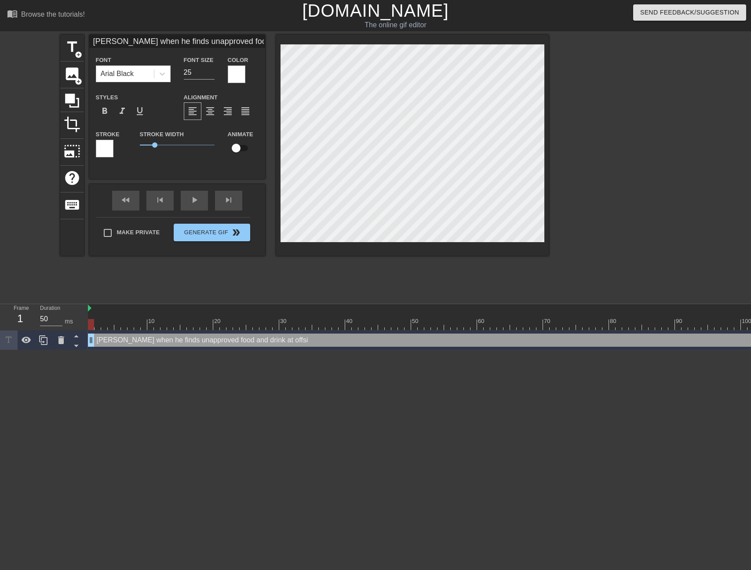
type input "[PERSON_NAME] when he finds unapproved food and drink at offsite"
type textarea "[PERSON_NAME] when he finds unapproved food and drink at offsite"
type input "[PERSON_NAME] when he finds unapproved food and drink at offsite"
type textarea "[PERSON_NAME] when he finds unapproved food and drink at offsite"
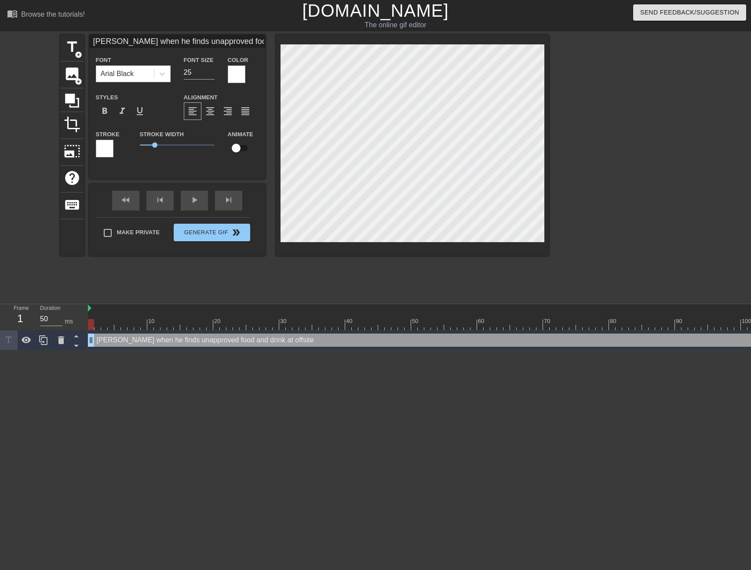
type input "[PERSON_NAME] when he finds unapproved food and drink at offsite"
type textarea "[PERSON_NAME] when he finds unapproved food and drink at offsite"
click at [144, 350] on html "menu_book Browse the tutorials! [DOMAIN_NAME] The online gif editor Send Feedba…" at bounding box center [375, 175] width 751 height 350
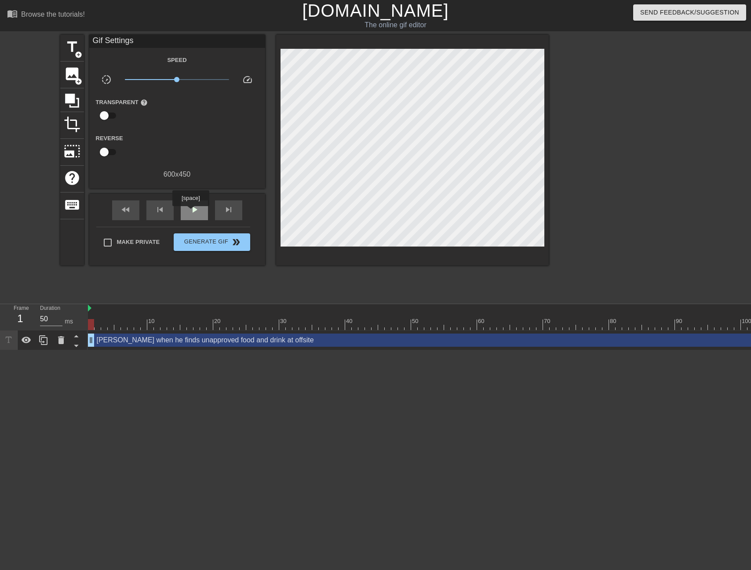
click at [195, 212] on span "play_arrow" at bounding box center [194, 209] width 11 height 11
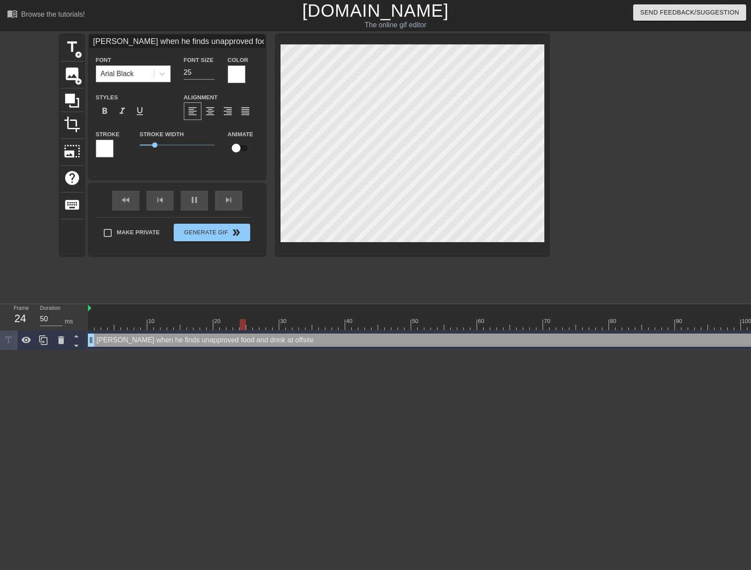
scroll to position [2, 5]
type textarea "[PERSON_NAME] when he finds unapproved food and drink at offsite"
type input "[PERSON_NAME] when he finds unapproved food and drink at offsite"
type textarea "[PERSON_NAME] when he finds unapproved food and drink at offsite"
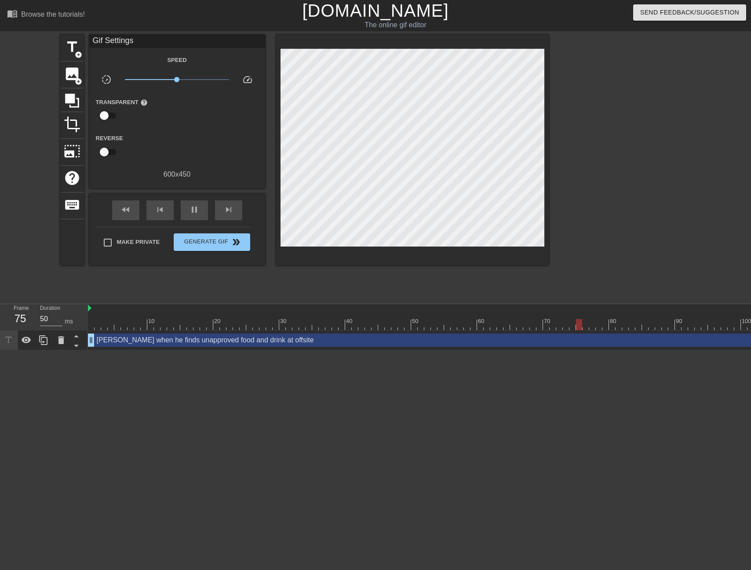
click at [578, 110] on div at bounding box center [625, 167] width 132 height 264
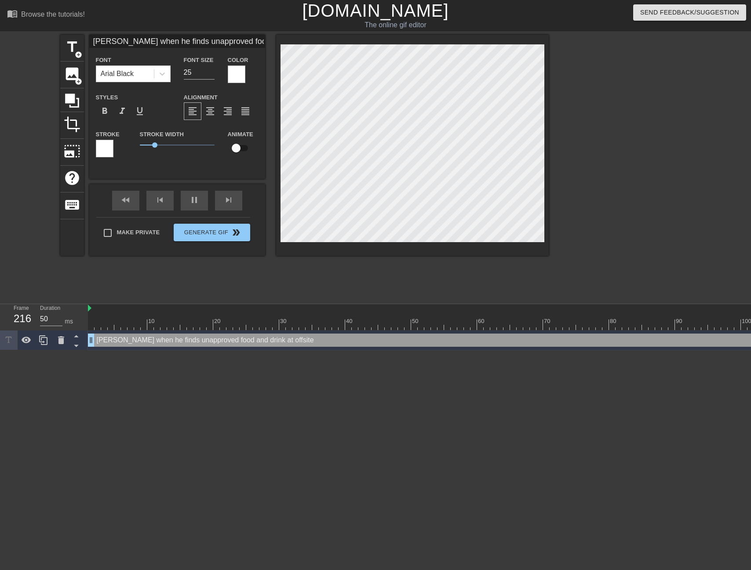
click at [610, 120] on div at bounding box center [625, 167] width 132 height 264
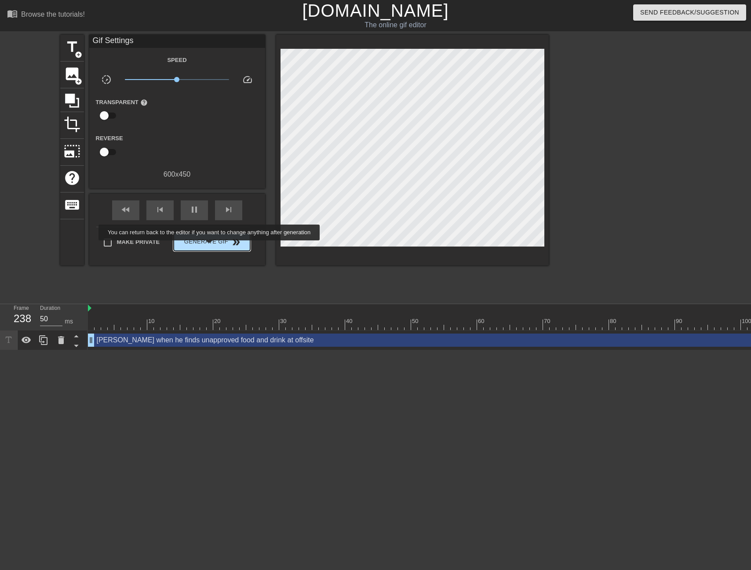
click at [215, 247] on span "Generate Gif double_arrow" at bounding box center [211, 242] width 69 height 11
